Goal: Check status

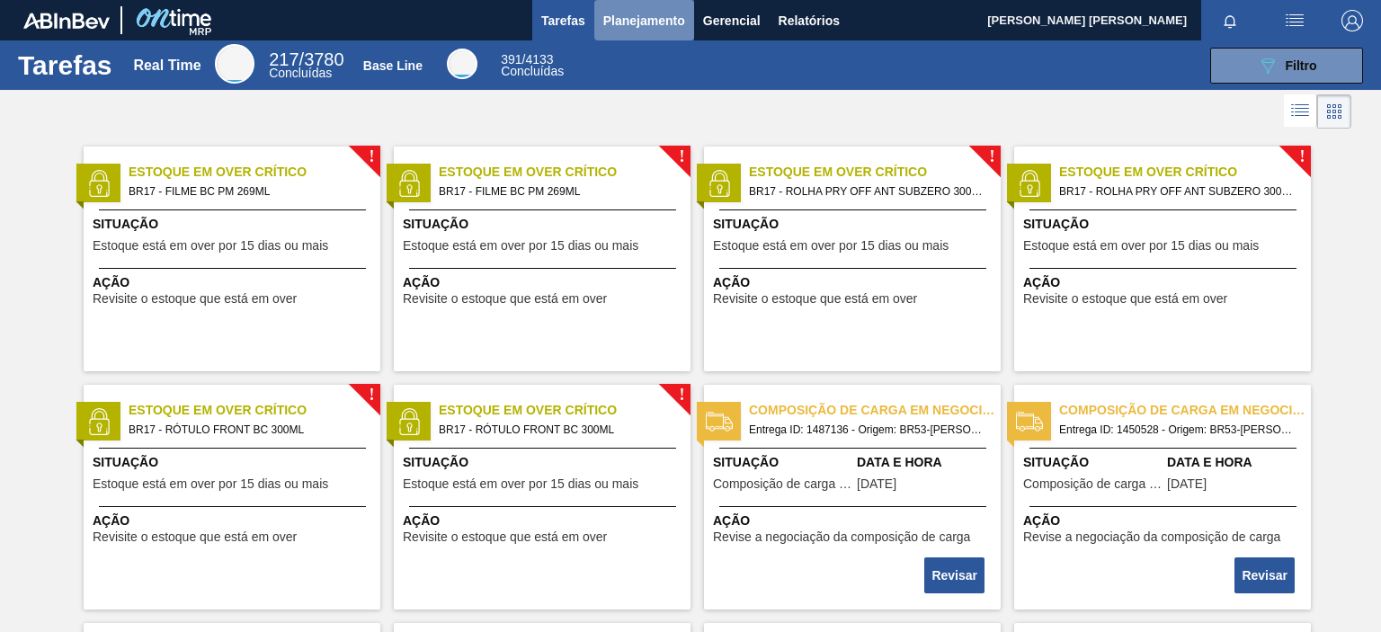
click at [638, 24] on span "Planejamento" at bounding box center [644, 21] width 82 height 22
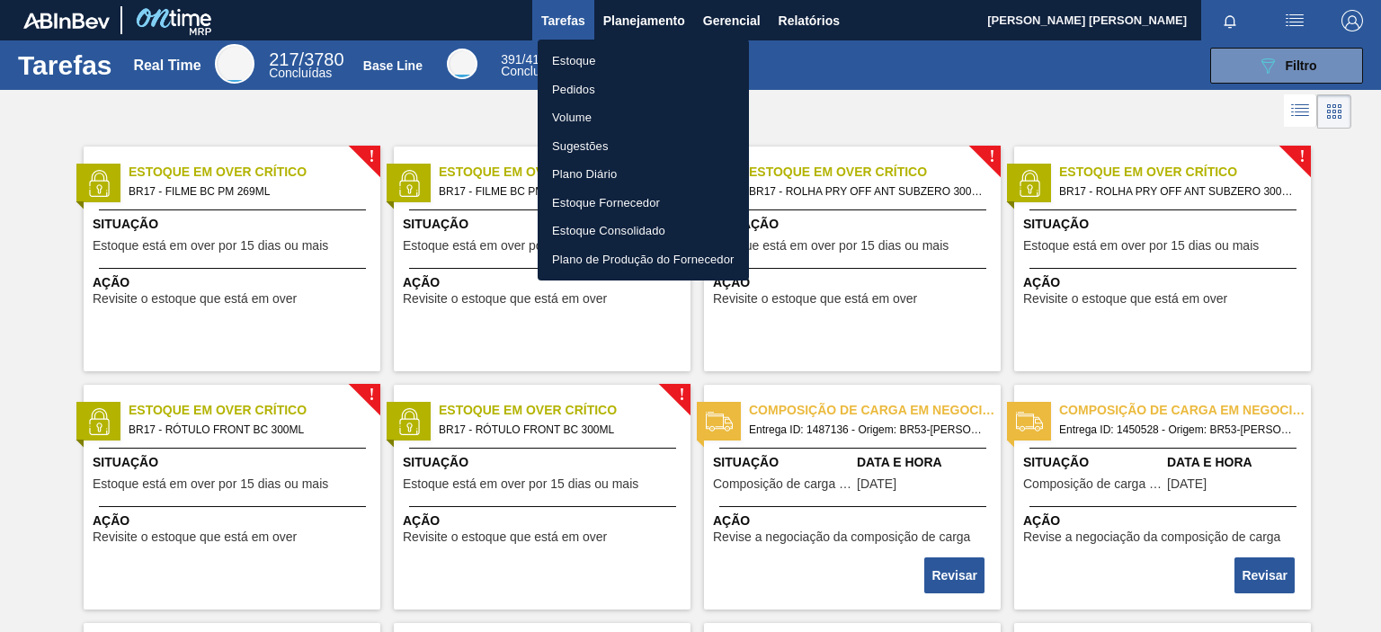
click at [576, 92] on li "Pedidos" at bounding box center [642, 89] width 211 height 29
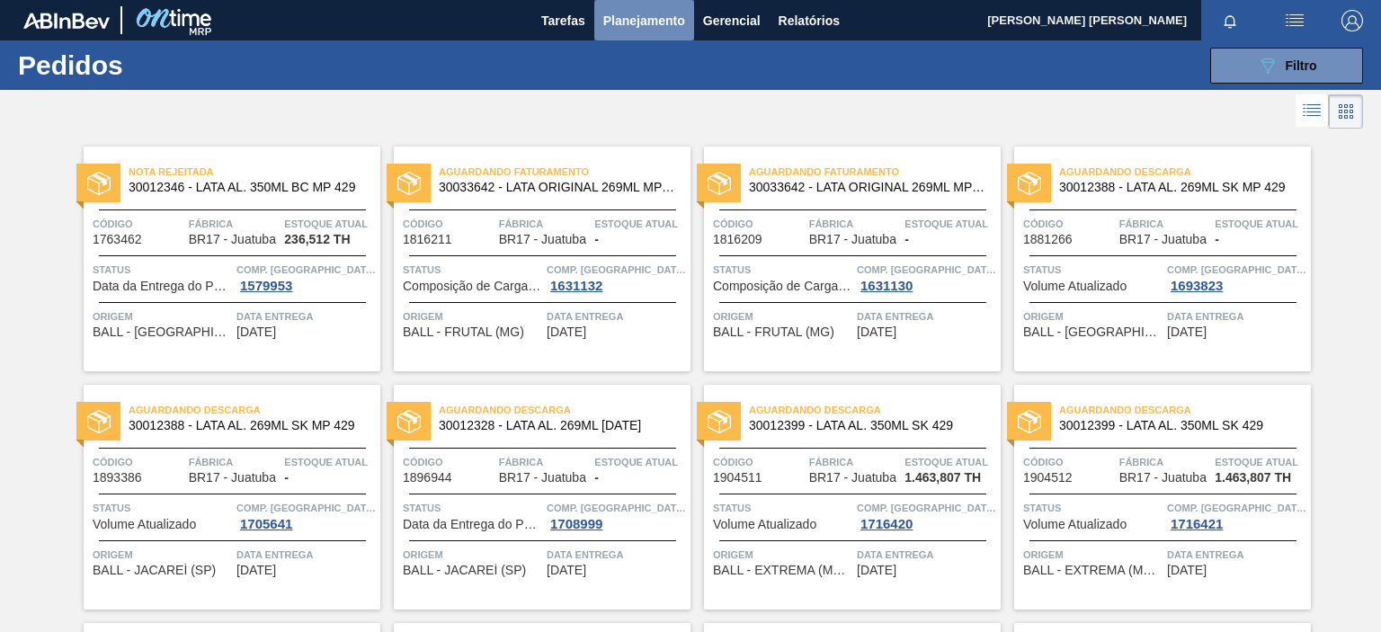
click at [675, 22] on span "Planejamento" at bounding box center [644, 21] width 82 height 22
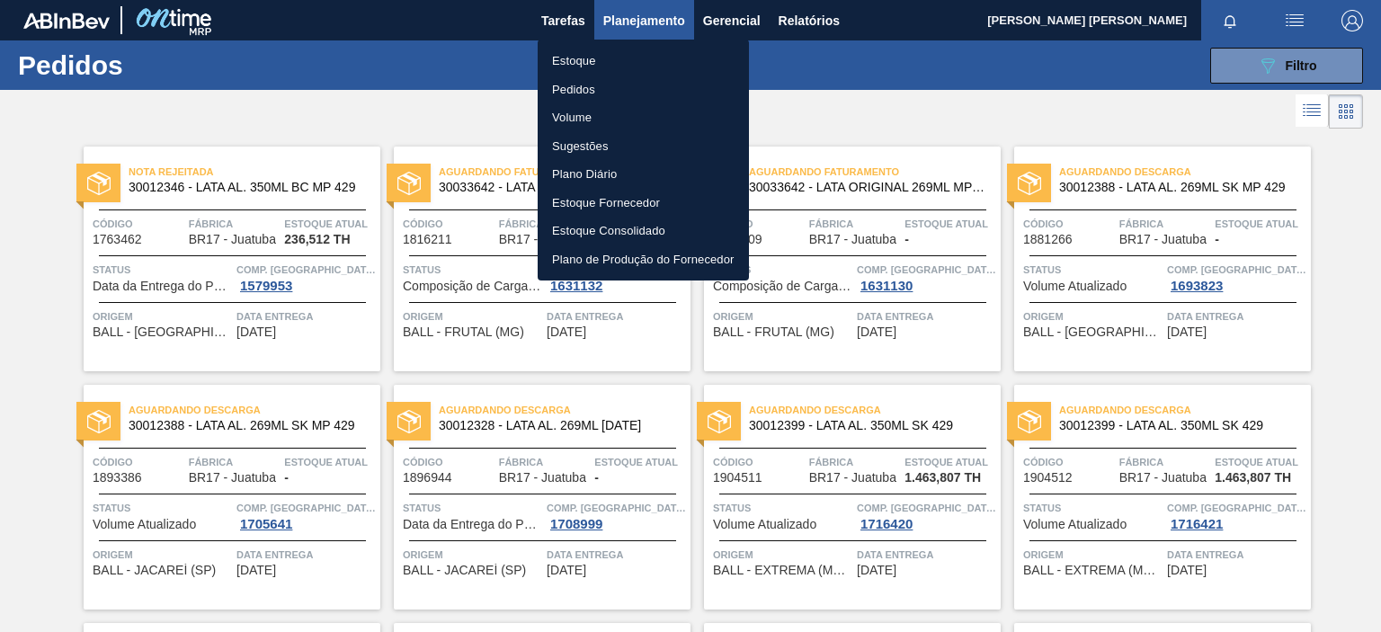
click at [1287, 75] on div at bounding box center [690, 316] width 1381 height 632
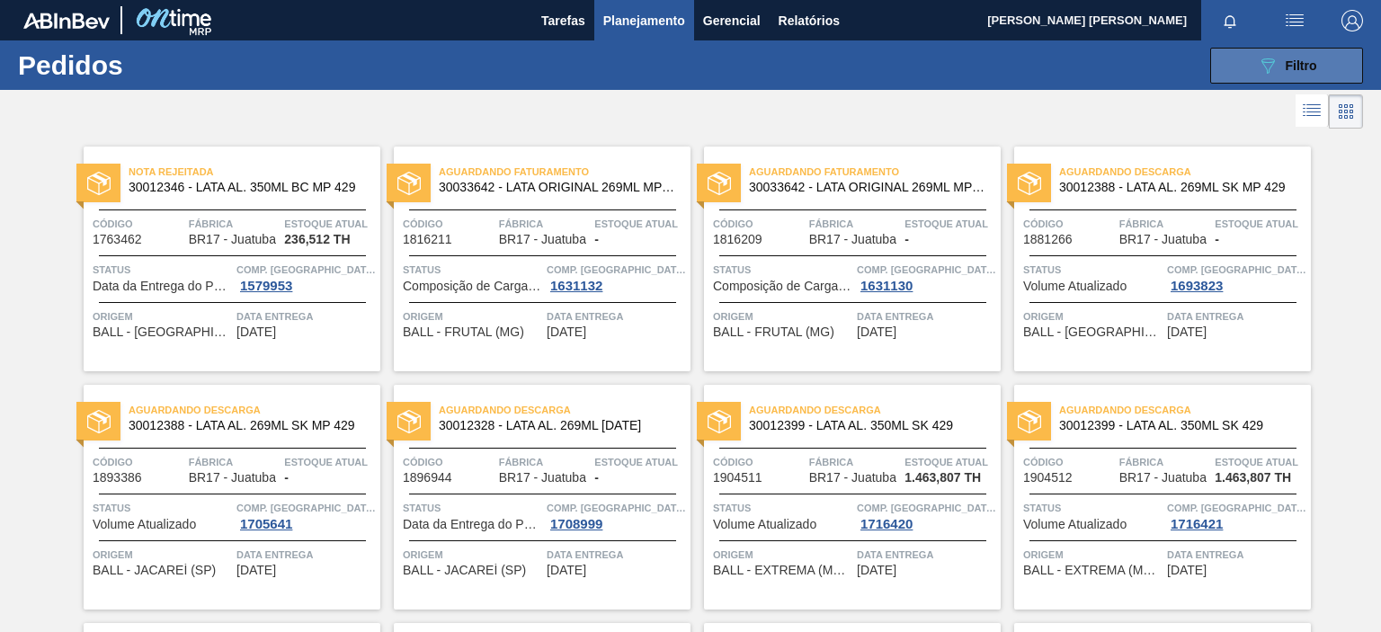
click at [1280, 68] on div "089F7B8B-B2A5-4AFE-B5C0-19BA573D28AC Filtro" at bounding box center [1287, 66] width 60 height 22
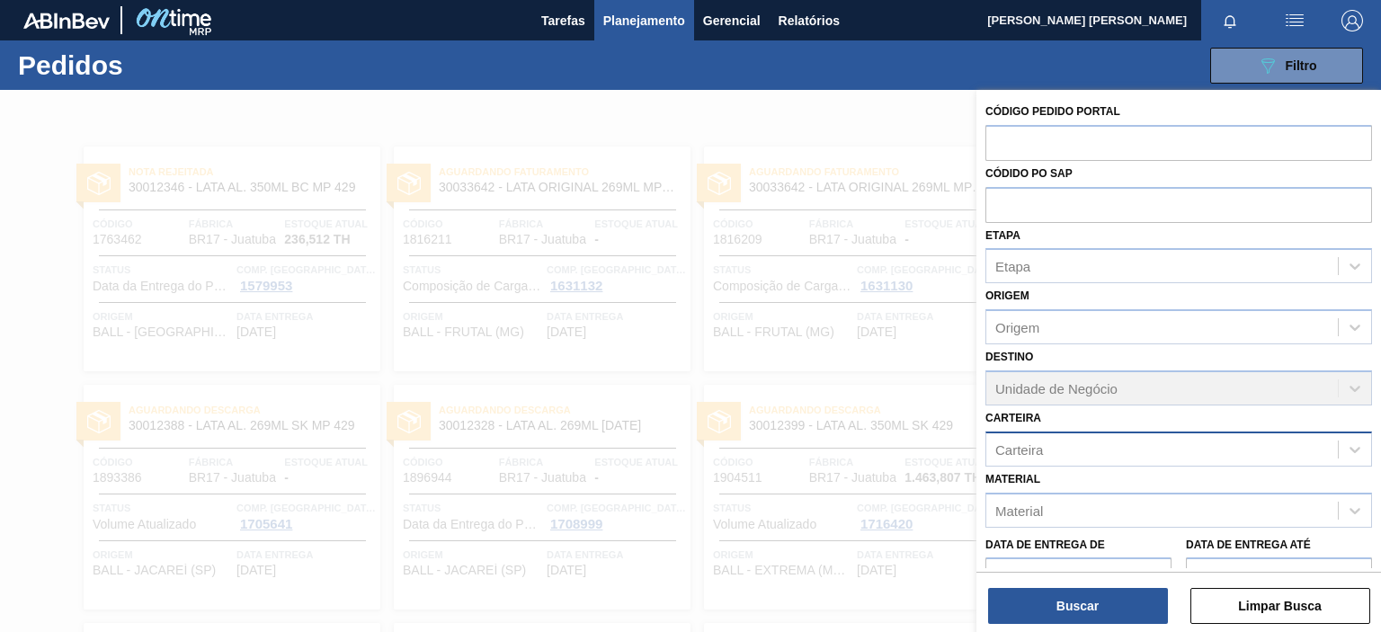
click at [1051, 448] on div "Carteira" at bounding box center [1161, 449] width 351 height 26
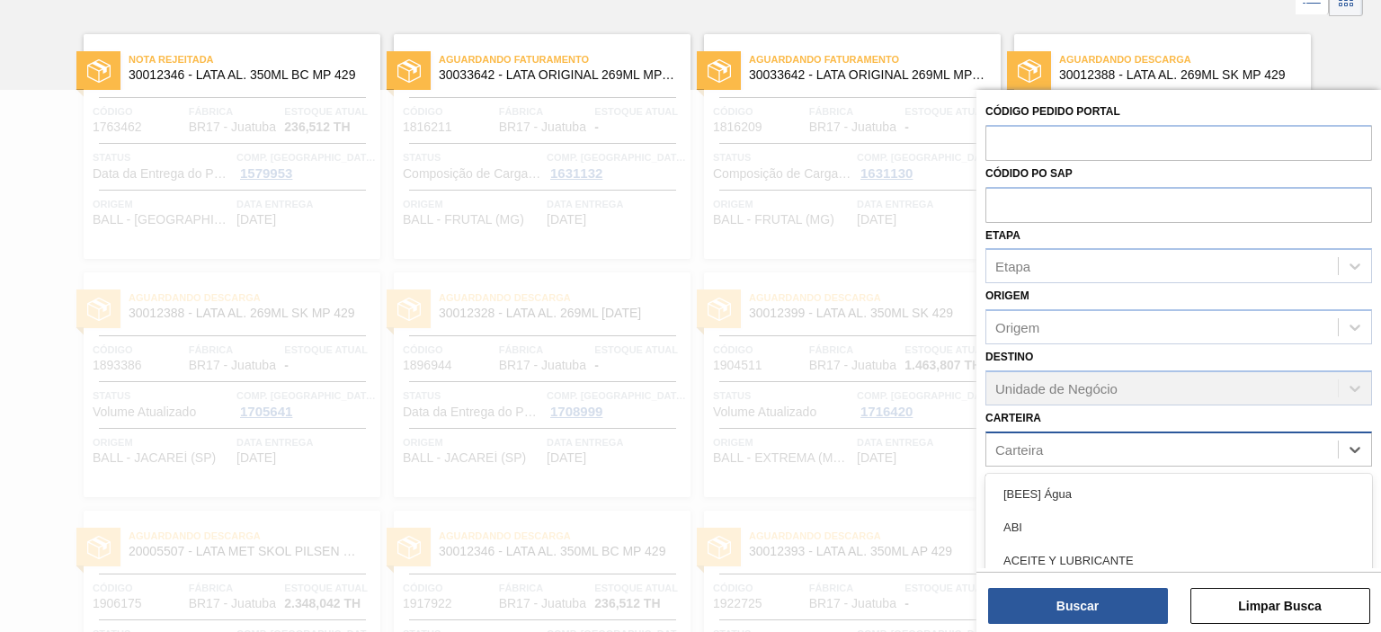
scroll to position [116, 0]
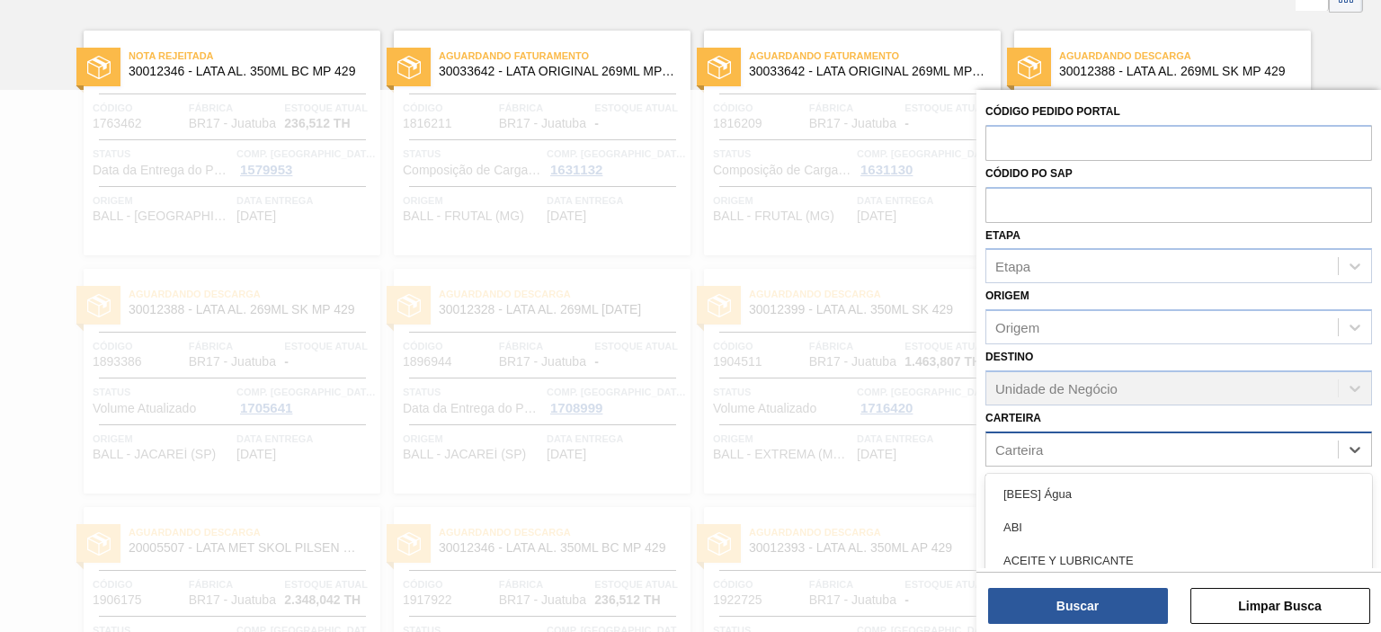
click at [1051, 448] on div "Carteira" at bounding box center [1161, 449] width 351 height 26
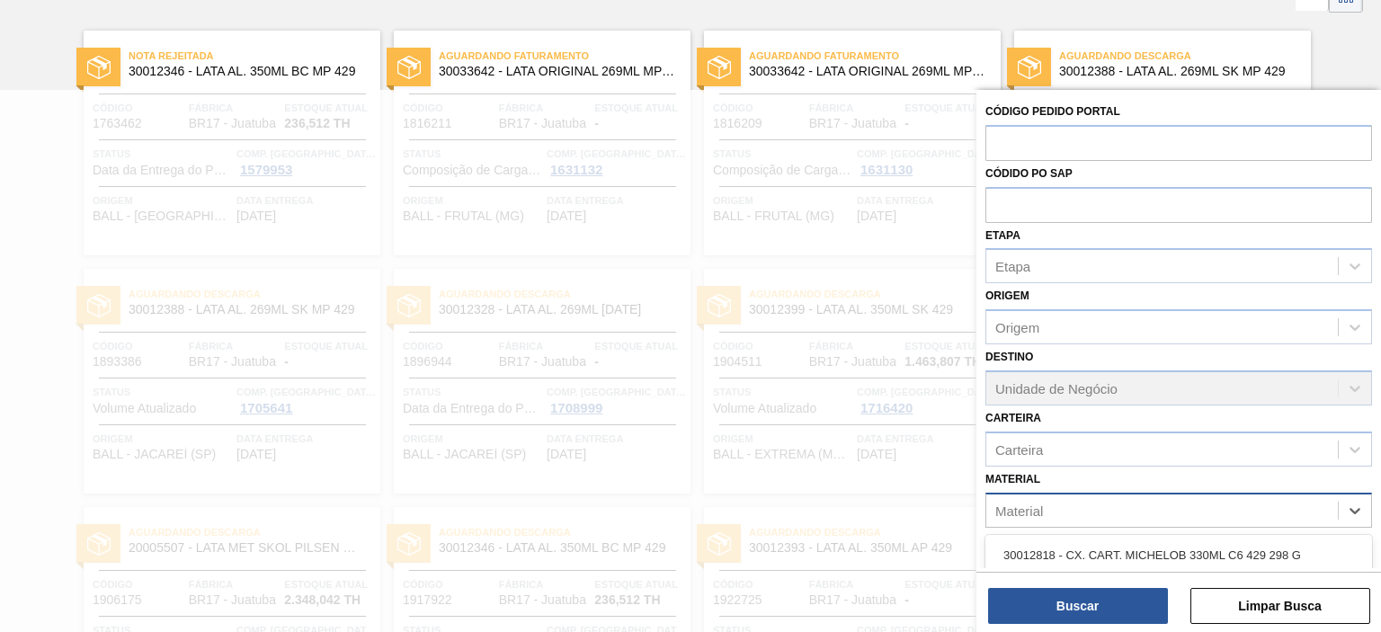
scroll to position [293, 0]
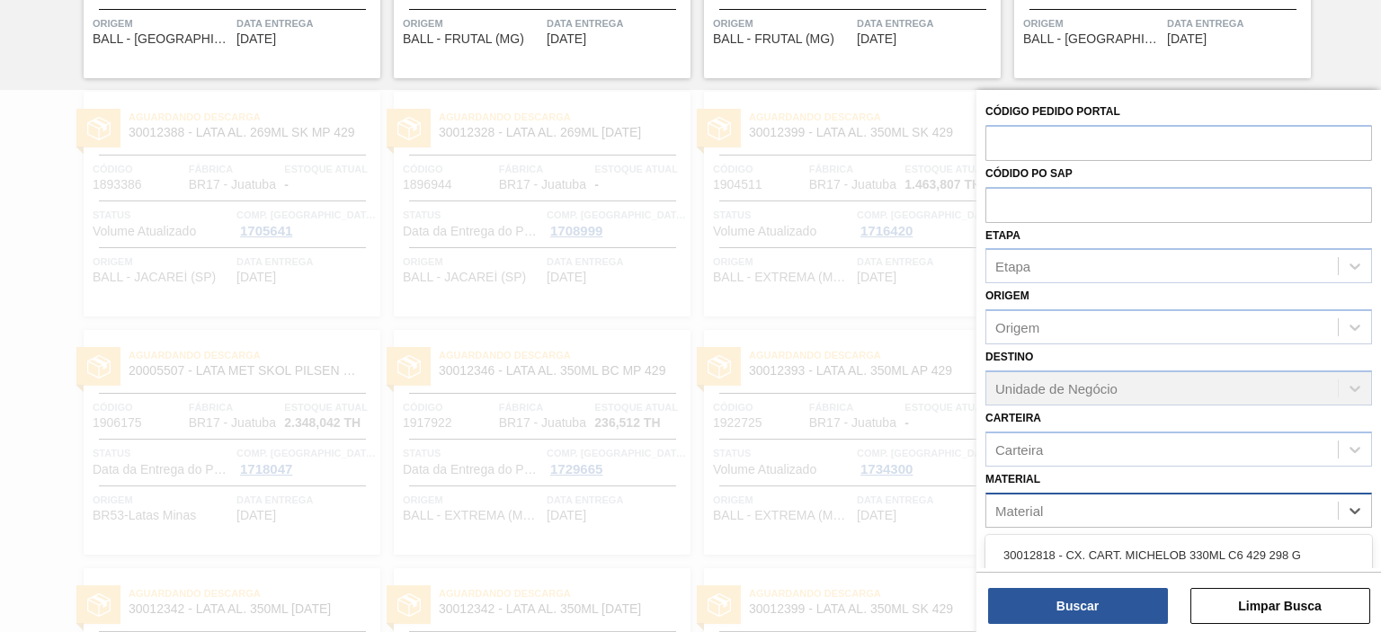
click at [1061, 510] on div "Material" at bounding box center [1161, 510] width 351 height 26
type input "cascade"
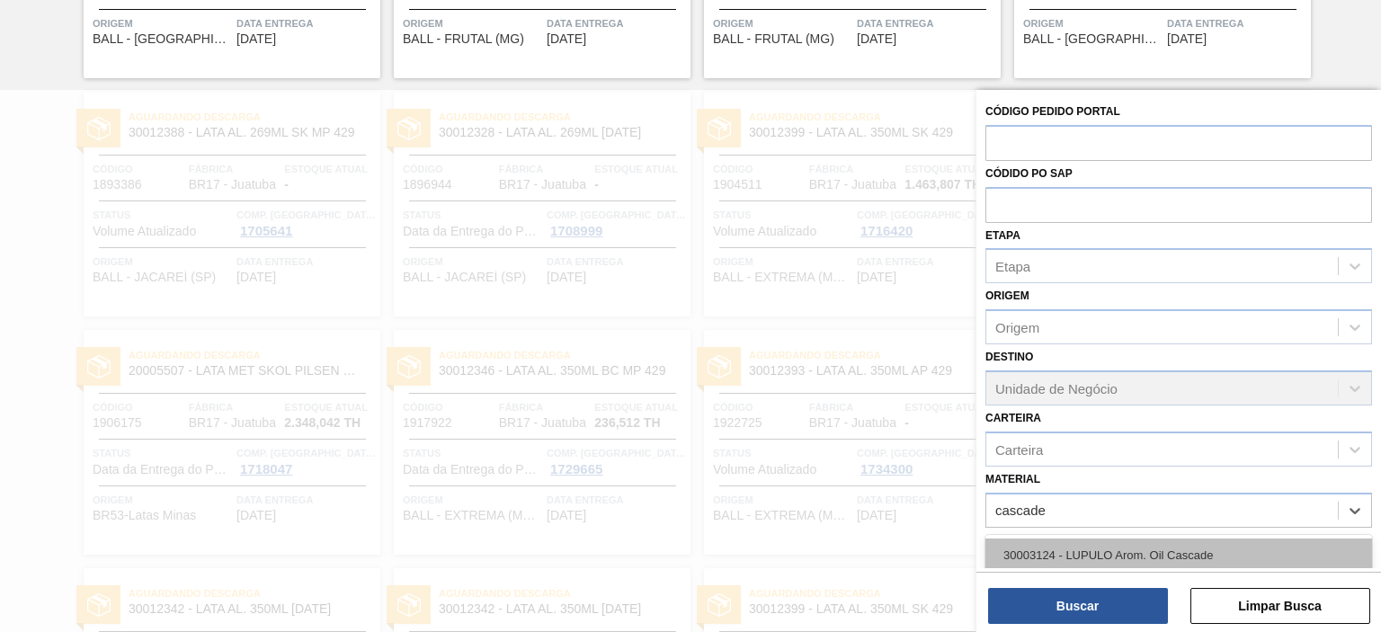
click at [1112, 541] on div "30003124 - LUPULO Arom. Oil Cascade" at bounding box center [1178, 554] width 386 height 33
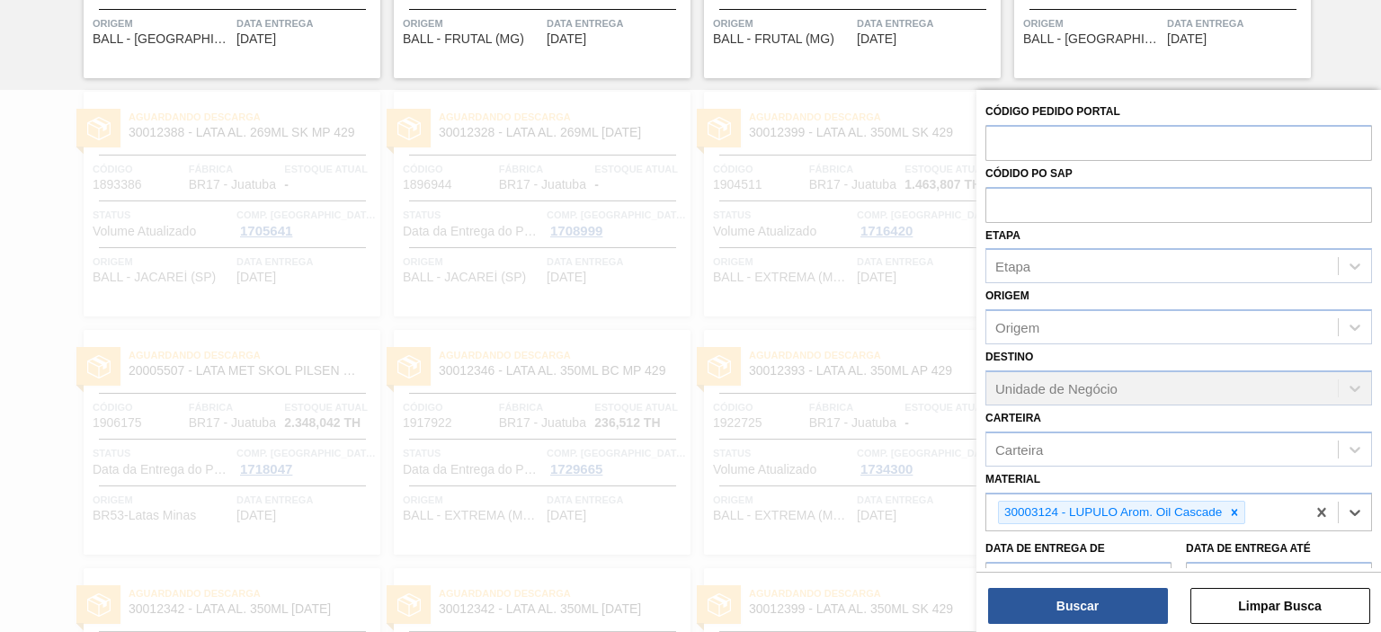
scroll to position [90, 0]
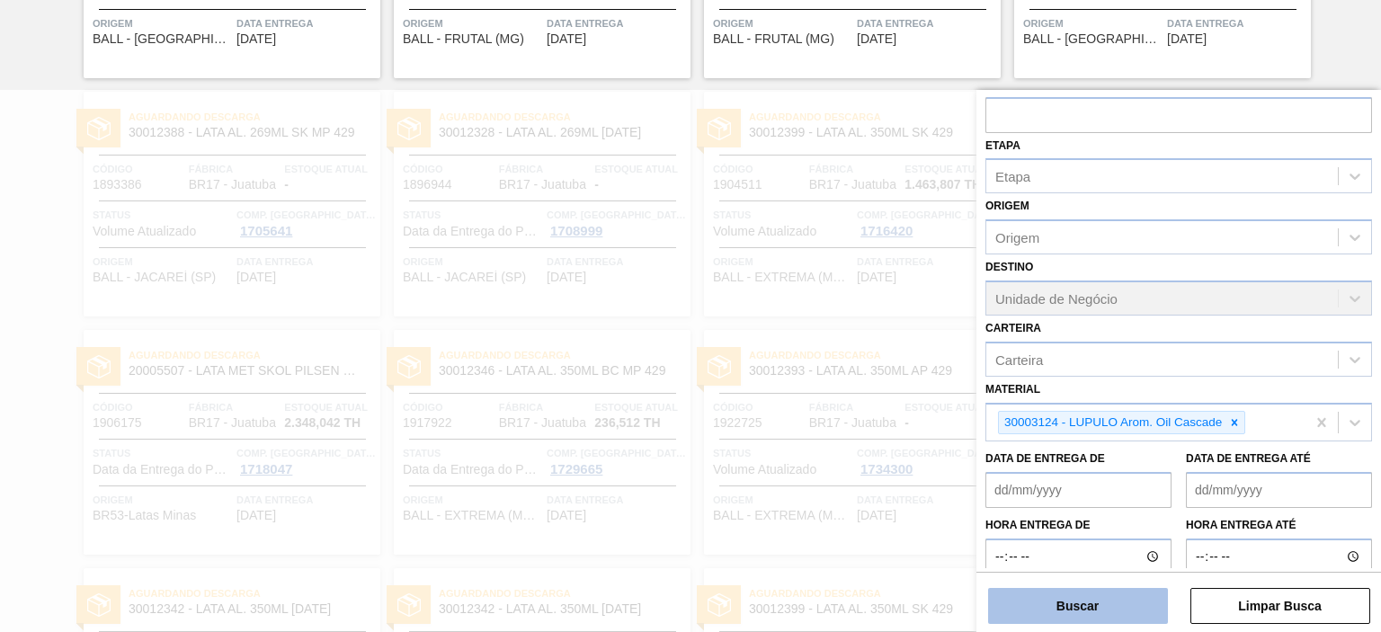
click at [1108, 614] on button "Buscar" at bounding box center [1078, 606] width 180 height 36
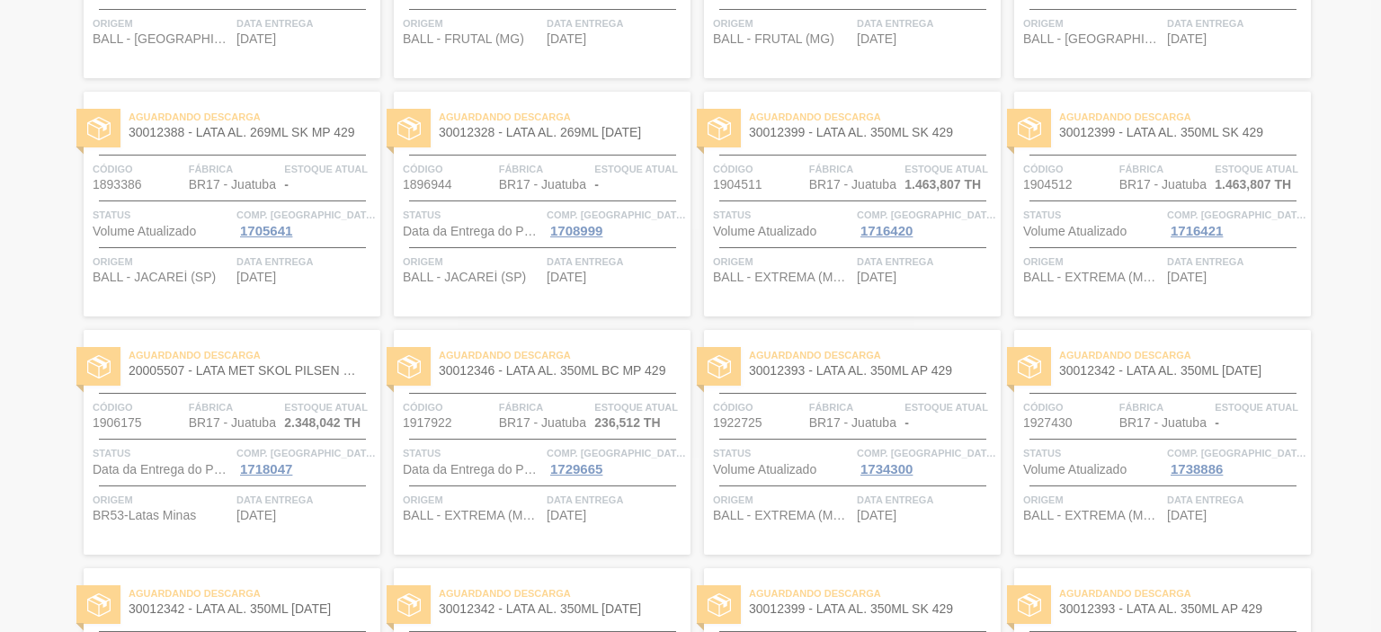
scroll to position [0, 0]
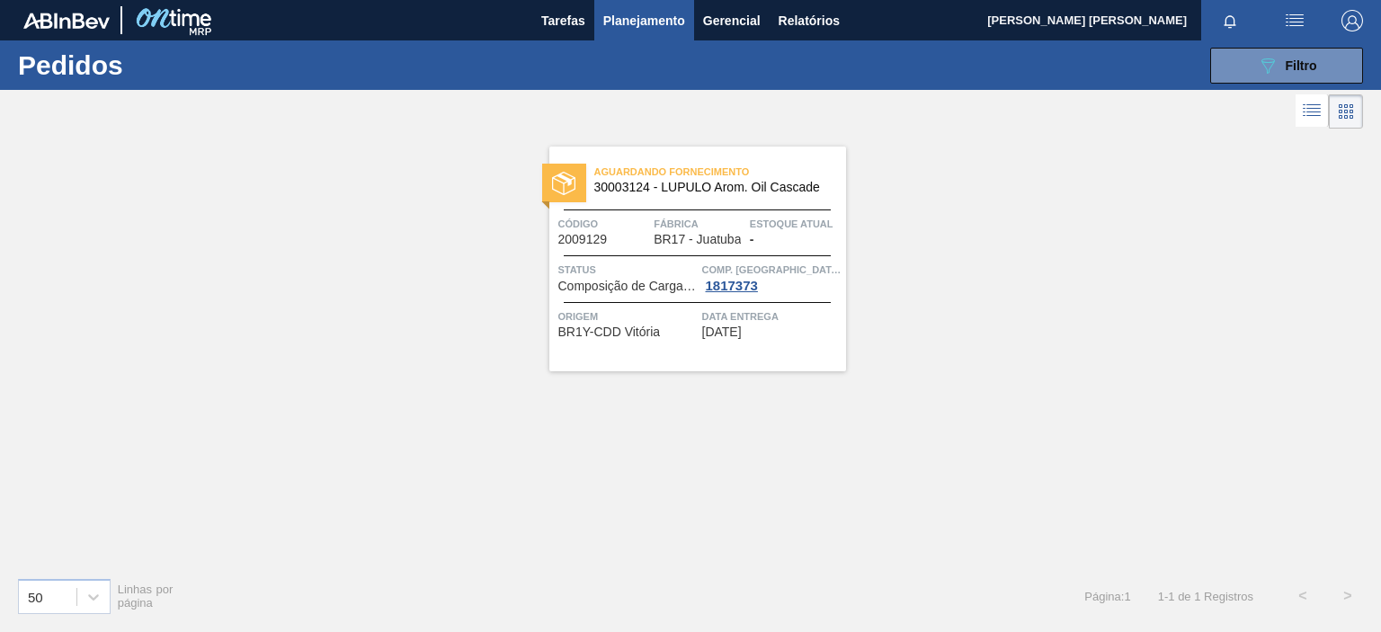
click at [662, 346] on div "Aguardando Fornecimento 30003124 - LUPULO Arom. Oil Cascade Código 2009129 Fábr…" at bounding box center [697, 259] width 297 height 225
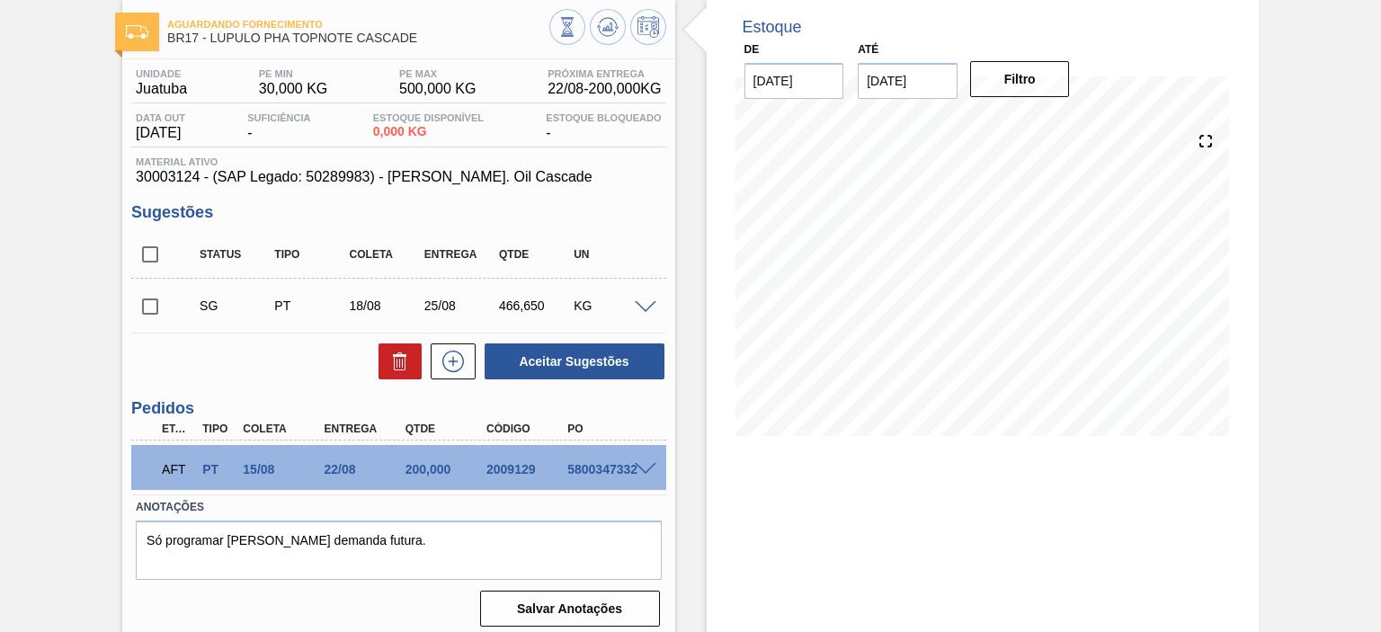
scroll to position [140, 0]
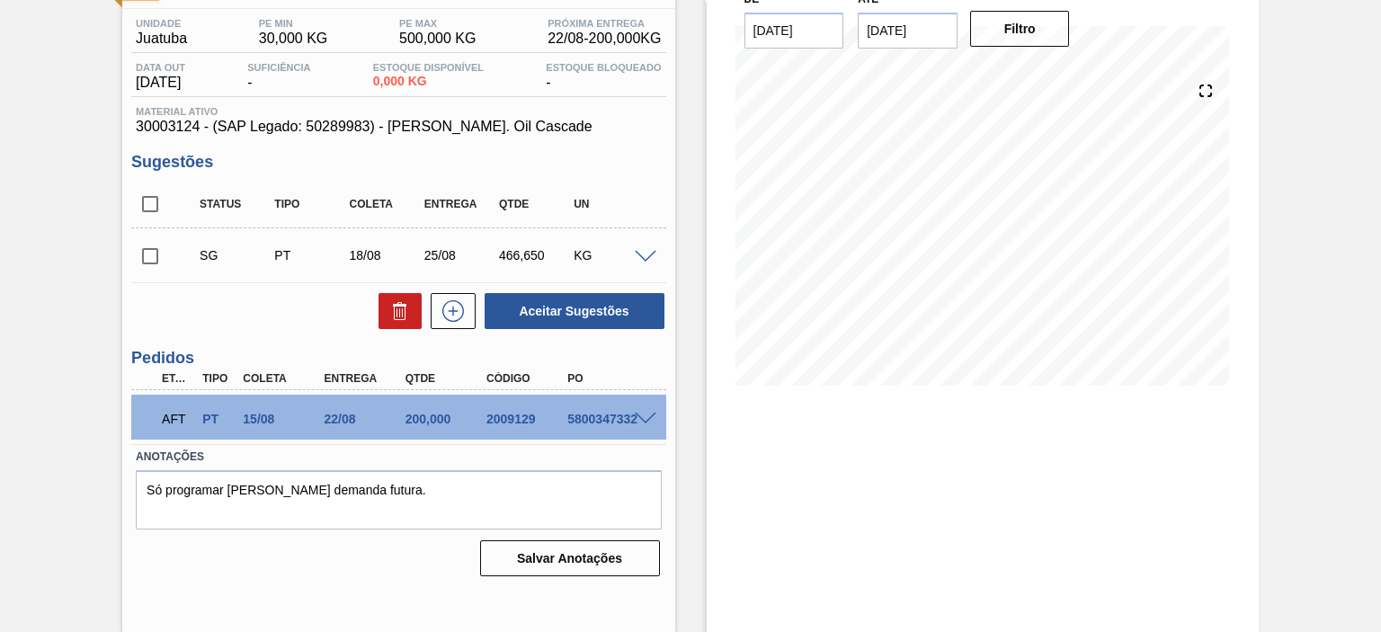
click at [642, 421] on span at bounding box center [646, 419] width 22 height 13
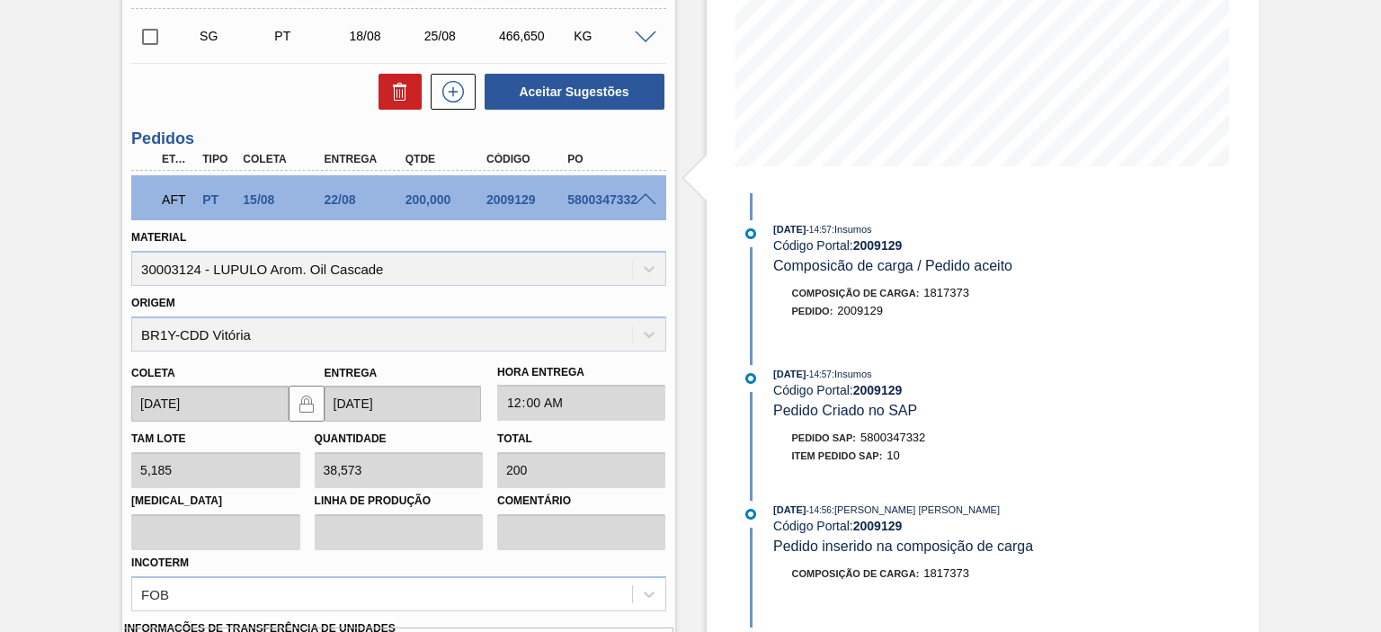
scroll to position [270, 0]
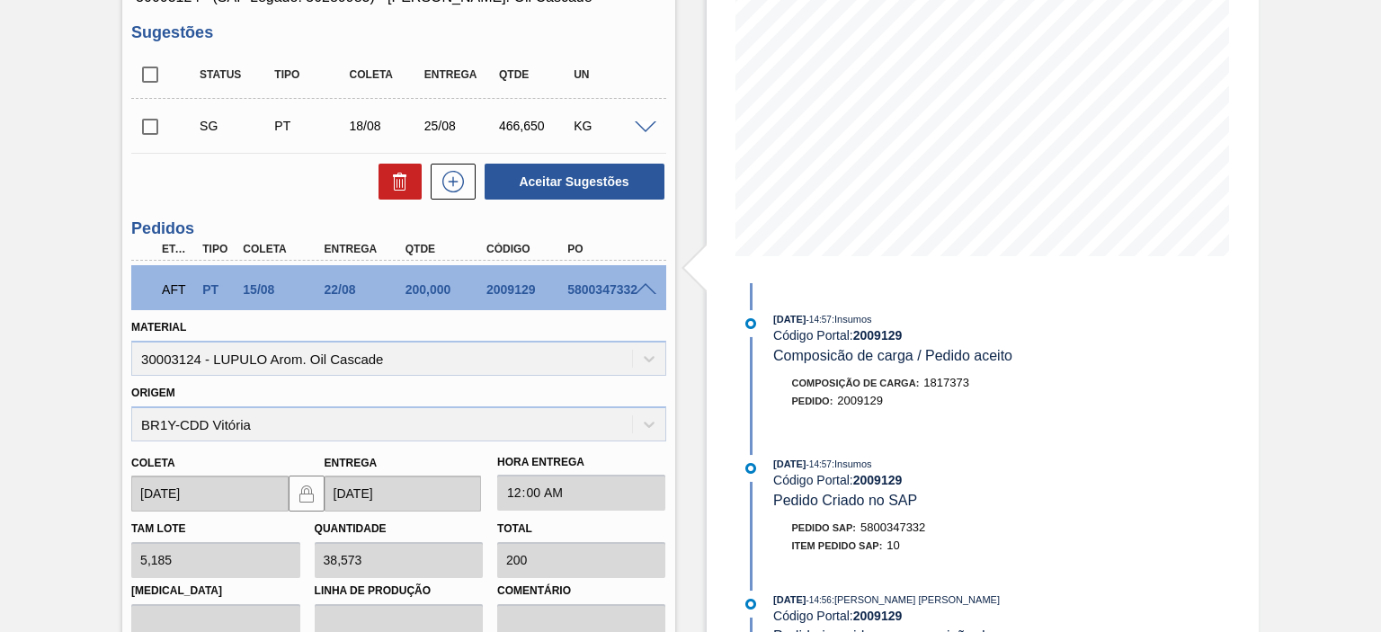
click at [644, 287] on span at bounding box center [646, 289] width 22 height 13
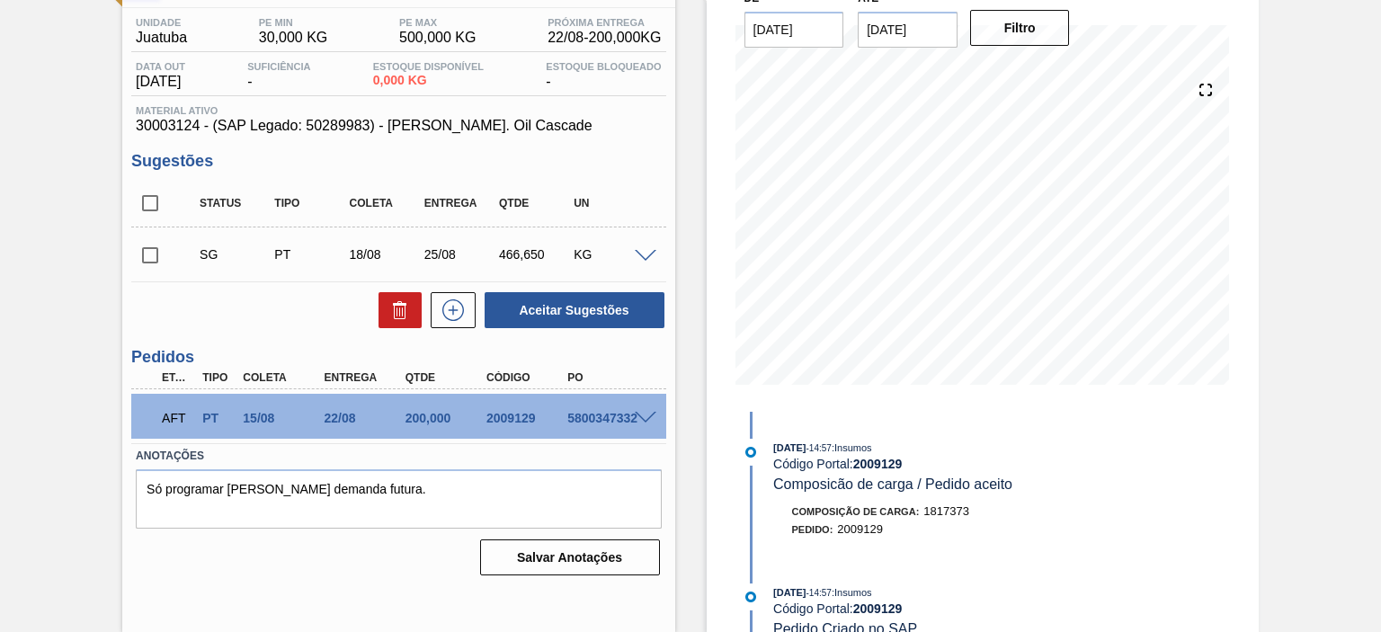
scroll to position [140, 0]
